Goal: Find specific page/section: Find specific page/section

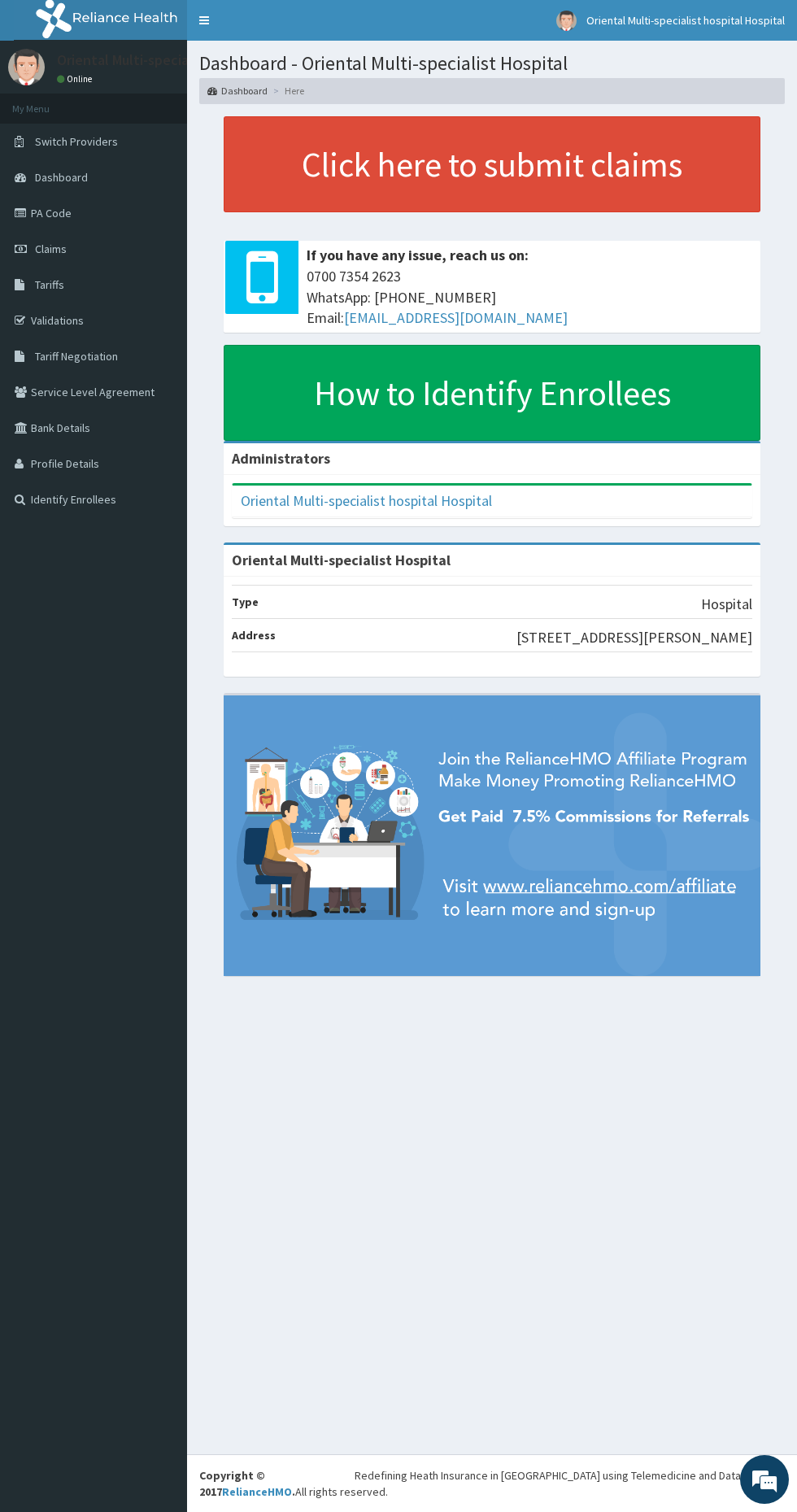
click at [68, 178] on span "Dashboard" at bounding box center [61, 177] width 53 height 14
click at [51, 213] on link "PA Code" at bounding box center [93, 213] width 187 height 36
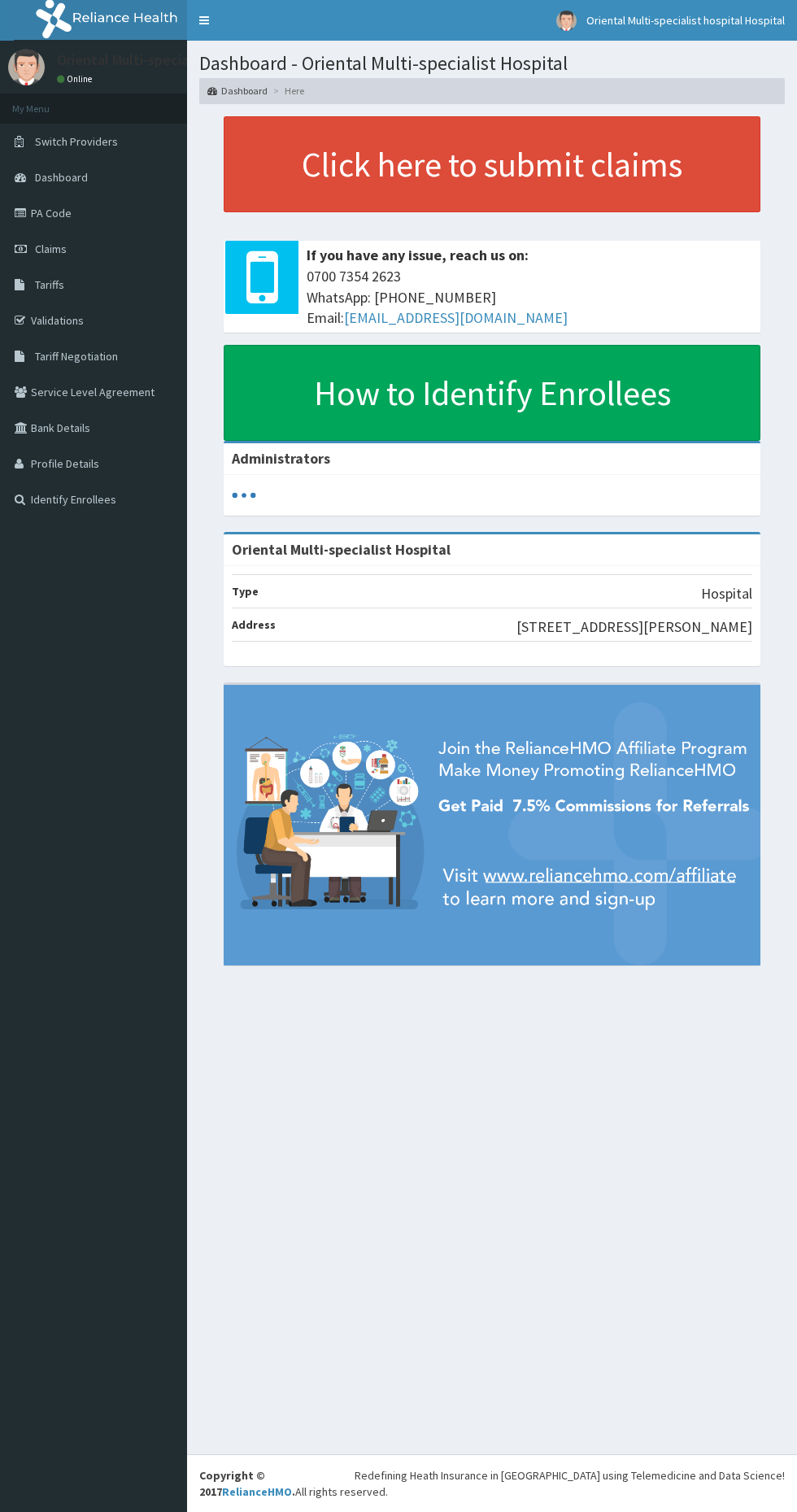
click at [65, 209] on link "PA Code" at bounding box center [93, 213] width 187 height 36
